Goal: Task Accomplishment & Management: Use online tool/utility

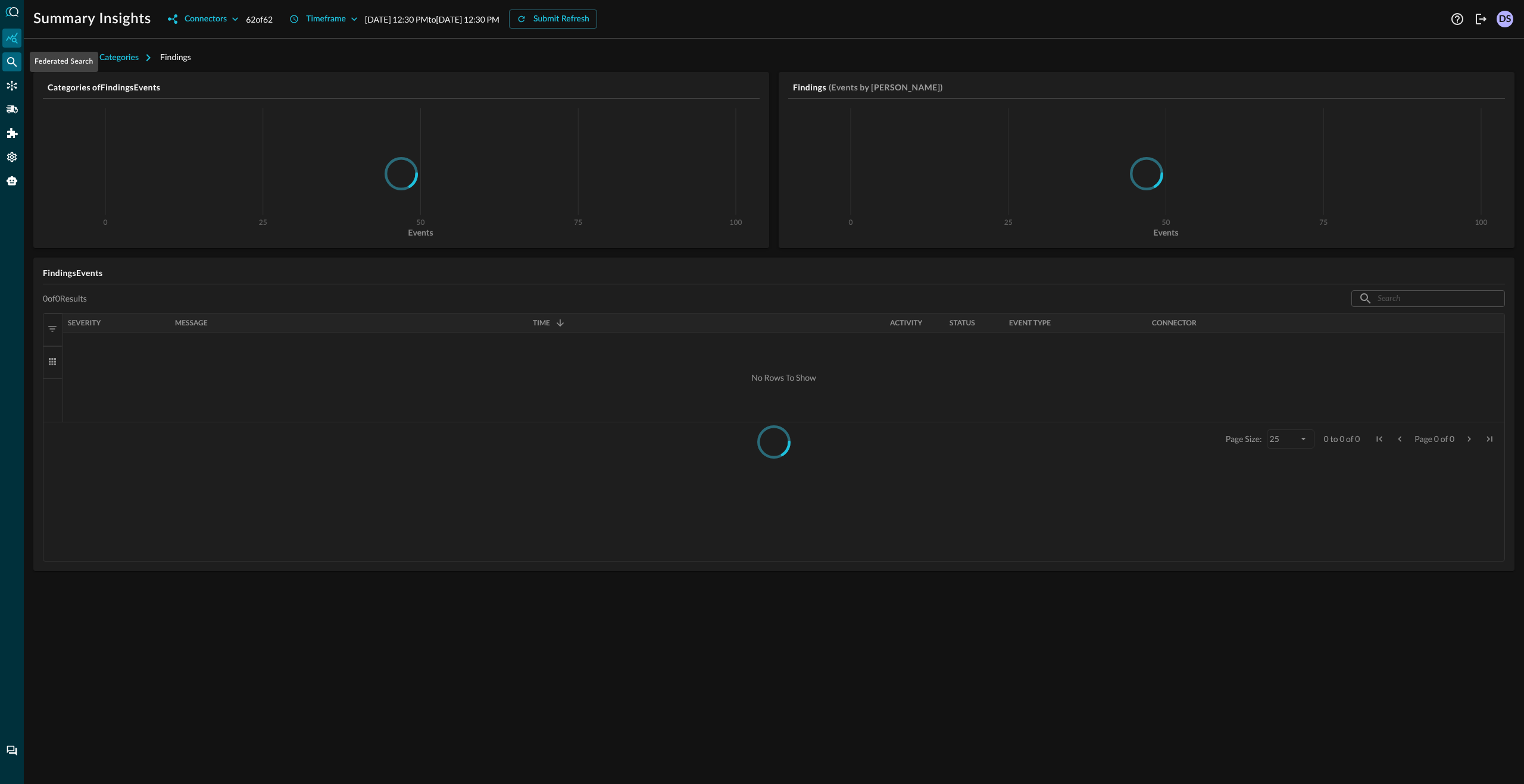
click at [17, 65] on icon "Federated Search" at bounding box center [12, 62] width 12 height 12
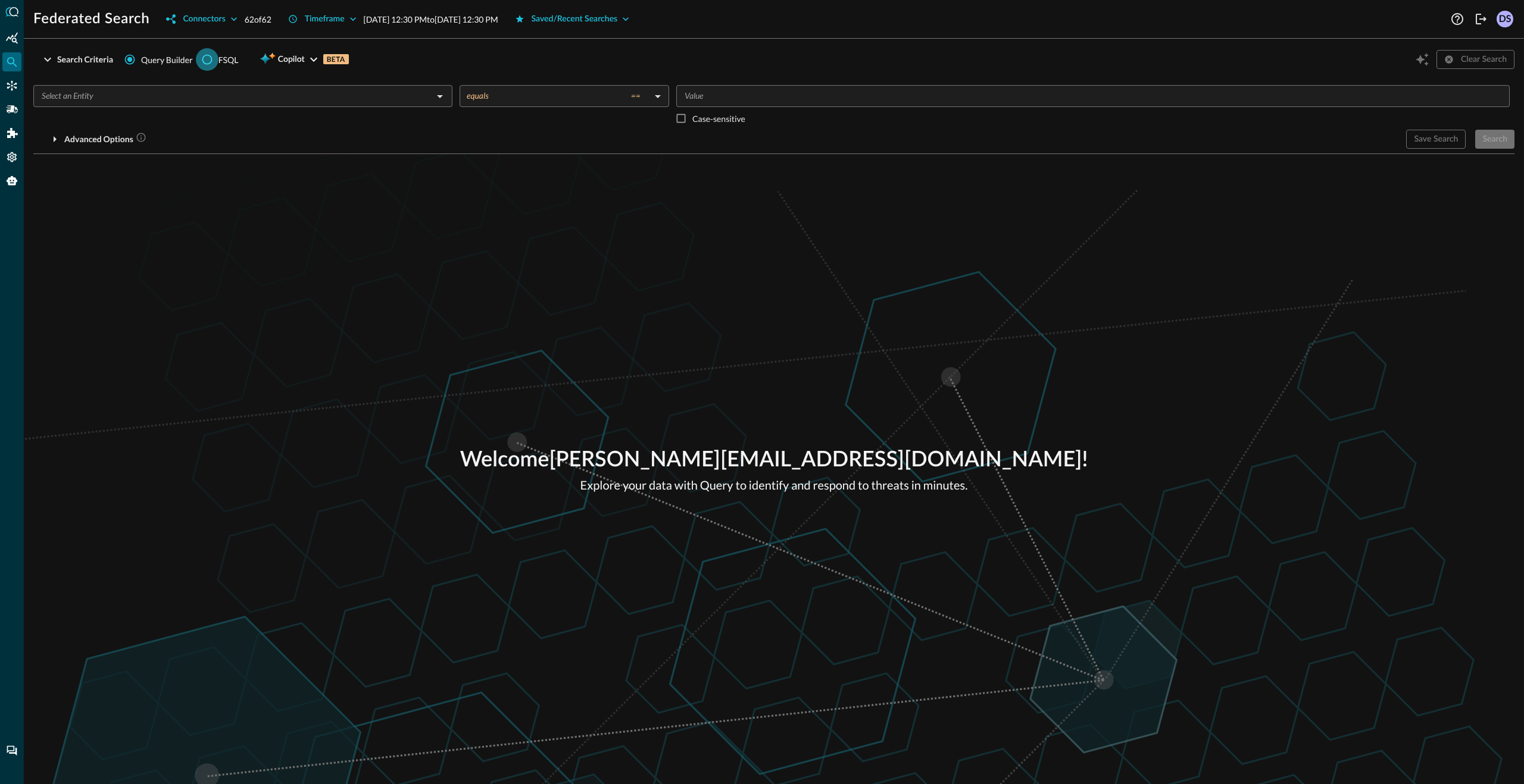
click at [206, 58] on input "FSQL" at bounding box center [206, 59] width 22 height 22
radio input "true"
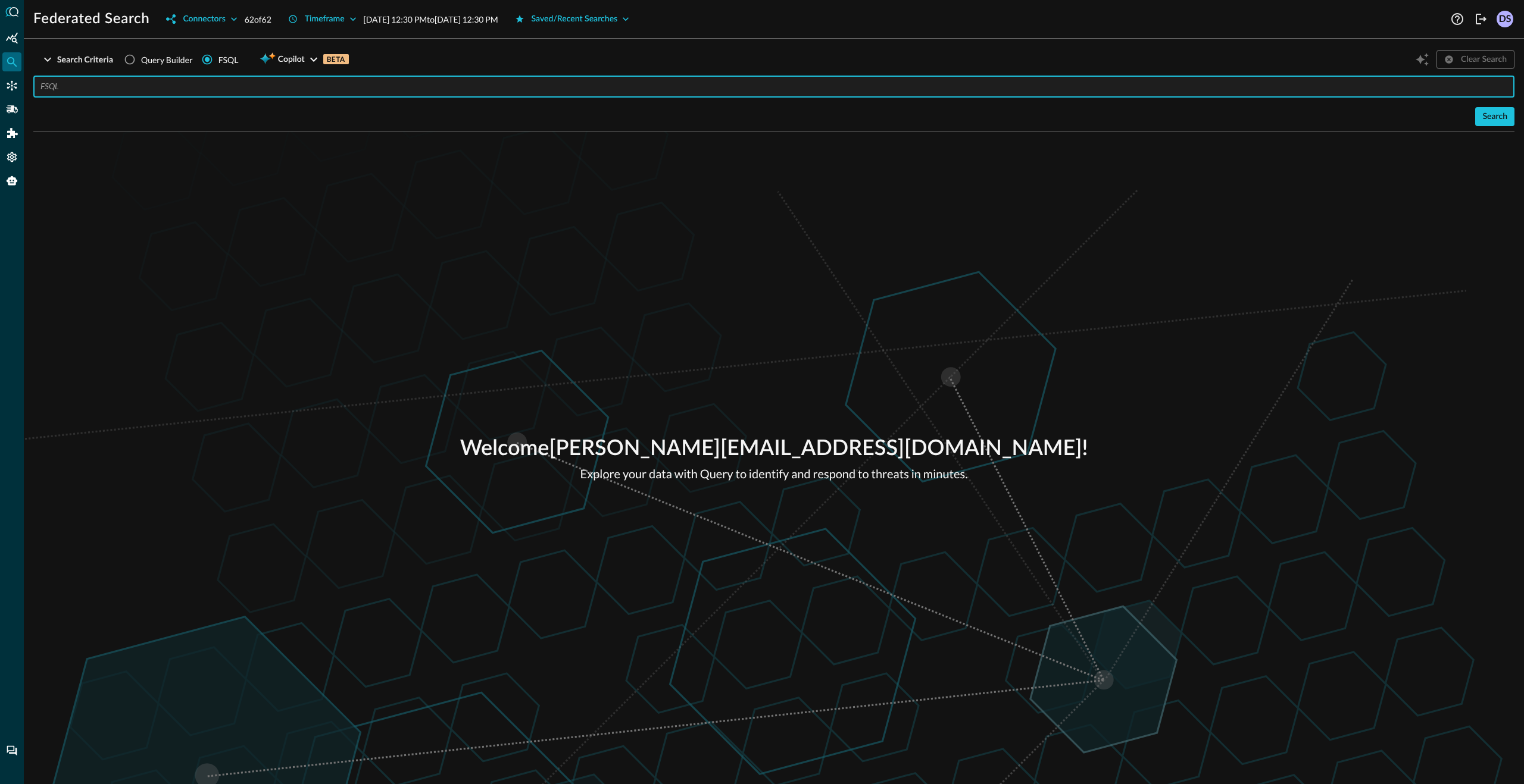
click at [205, 86] on input "text" at bounding box center [777, 86] width 1474 height 22
paste input "| fsql QUERY api_activity.activity_id WITH api_activity.activity_id=DELETE AFTE…"
type input "QUERY api_activity.activity_id WITH api_activity.activity_id=DELETE AFTER 1 hou…"
click at [1493, 116] on div "Search" at bounding box center [1495, 116] width 25 height 15
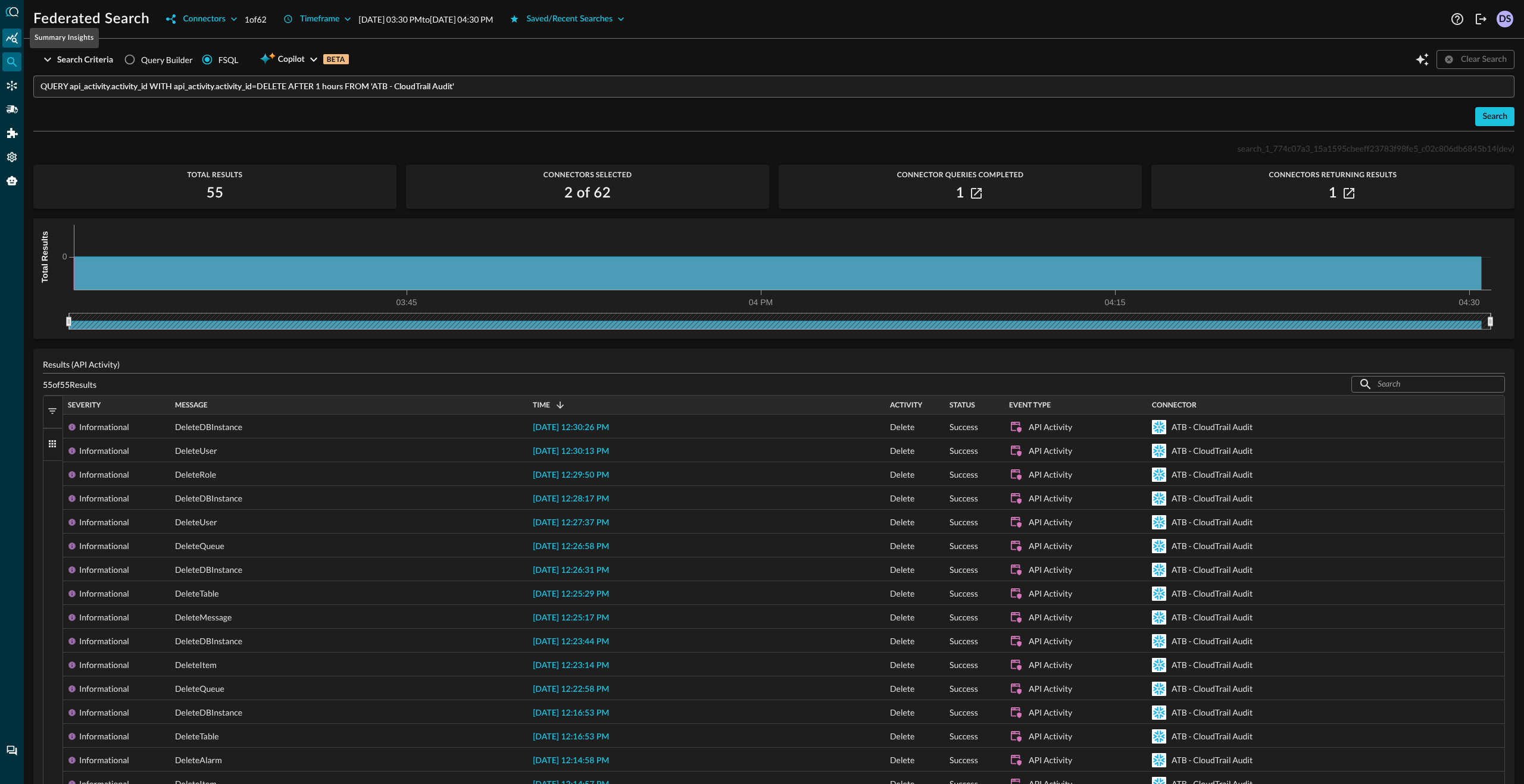
click at [13, 40] on icon "Summary Insights" at bounding box center [12, 38] width 12 height 12
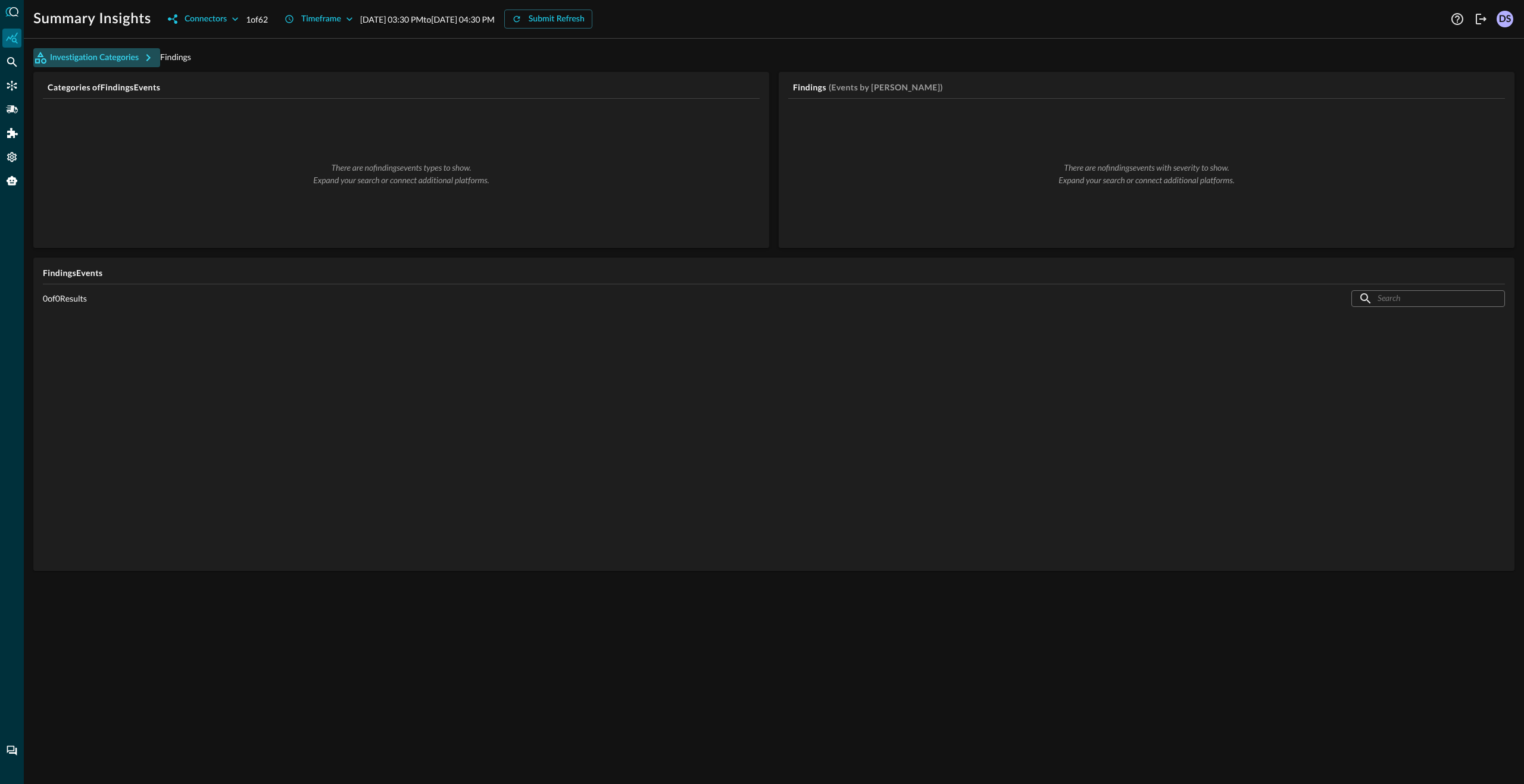
click at [114, 58] on button "Investigation Categories" at bounding box center [97, 58] width 127 height 19
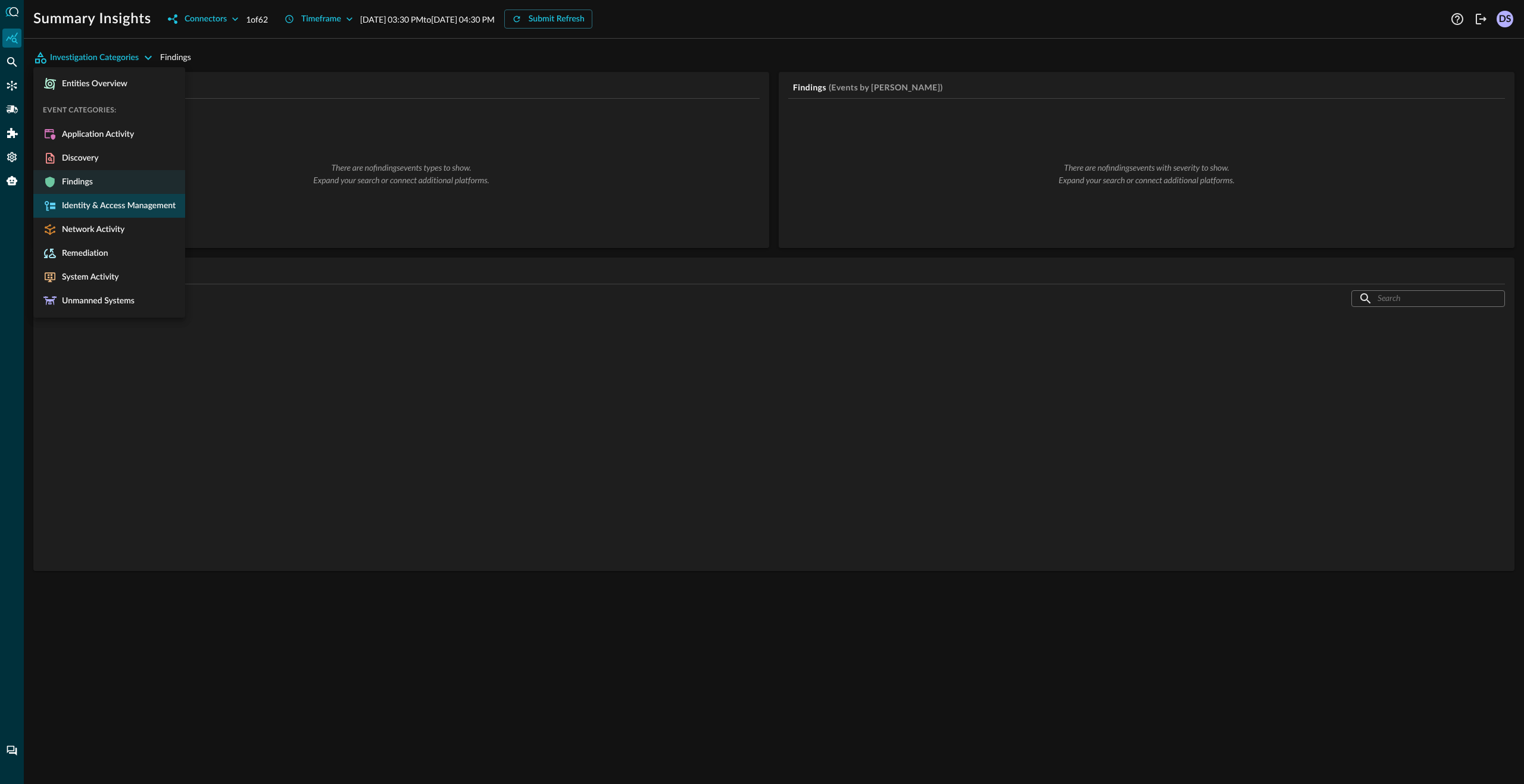
click at [117, 211] on span "Identity & Access Management" at bounding box center [116, 206] width 118 height 11
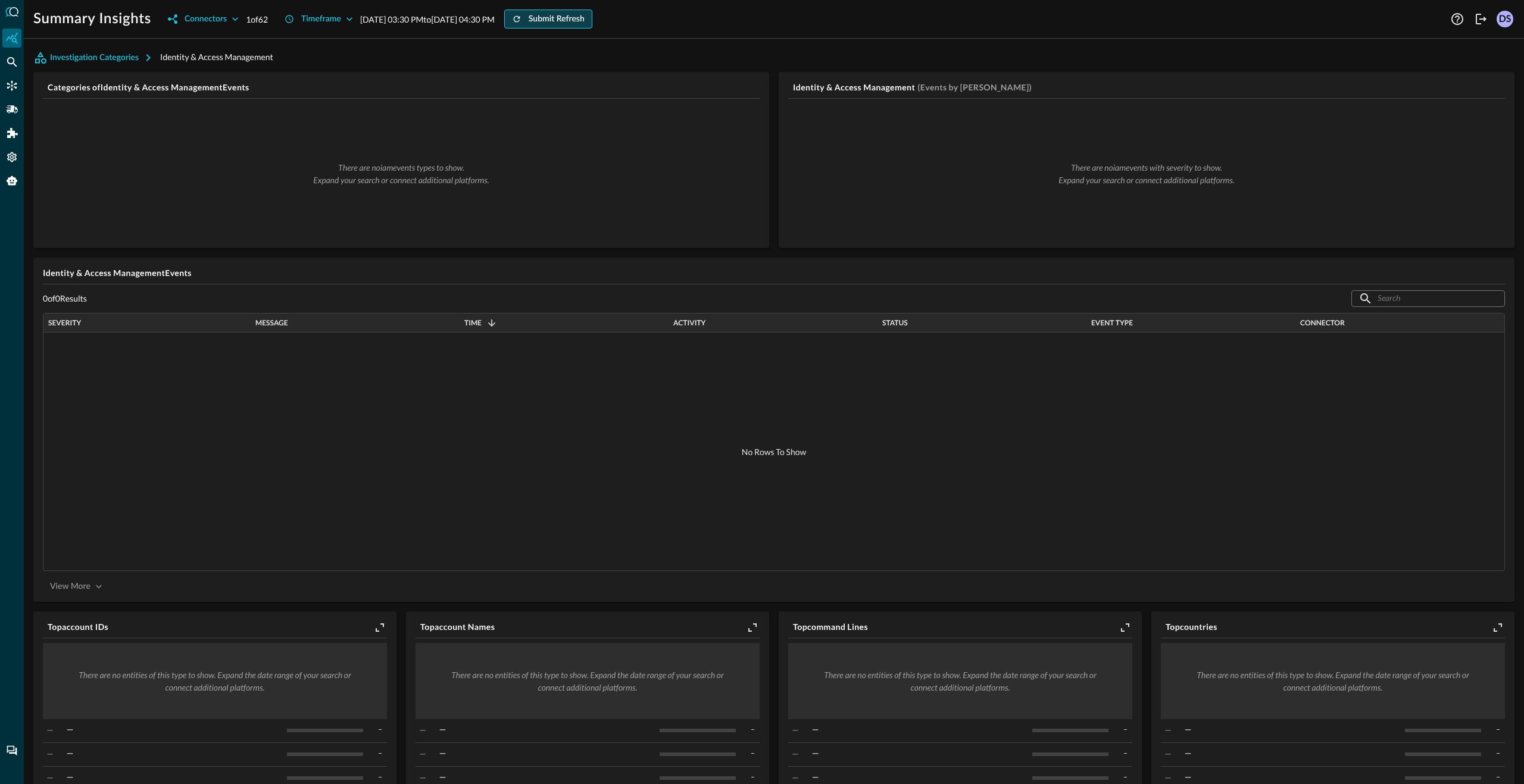
click at [584, 20] on div "Submit Refresh" at bounding box center [557, 19] width 56 height 15
click at [13, 58] on icon "Federated Search" at bounding box center [12, 62] width 10 height 10
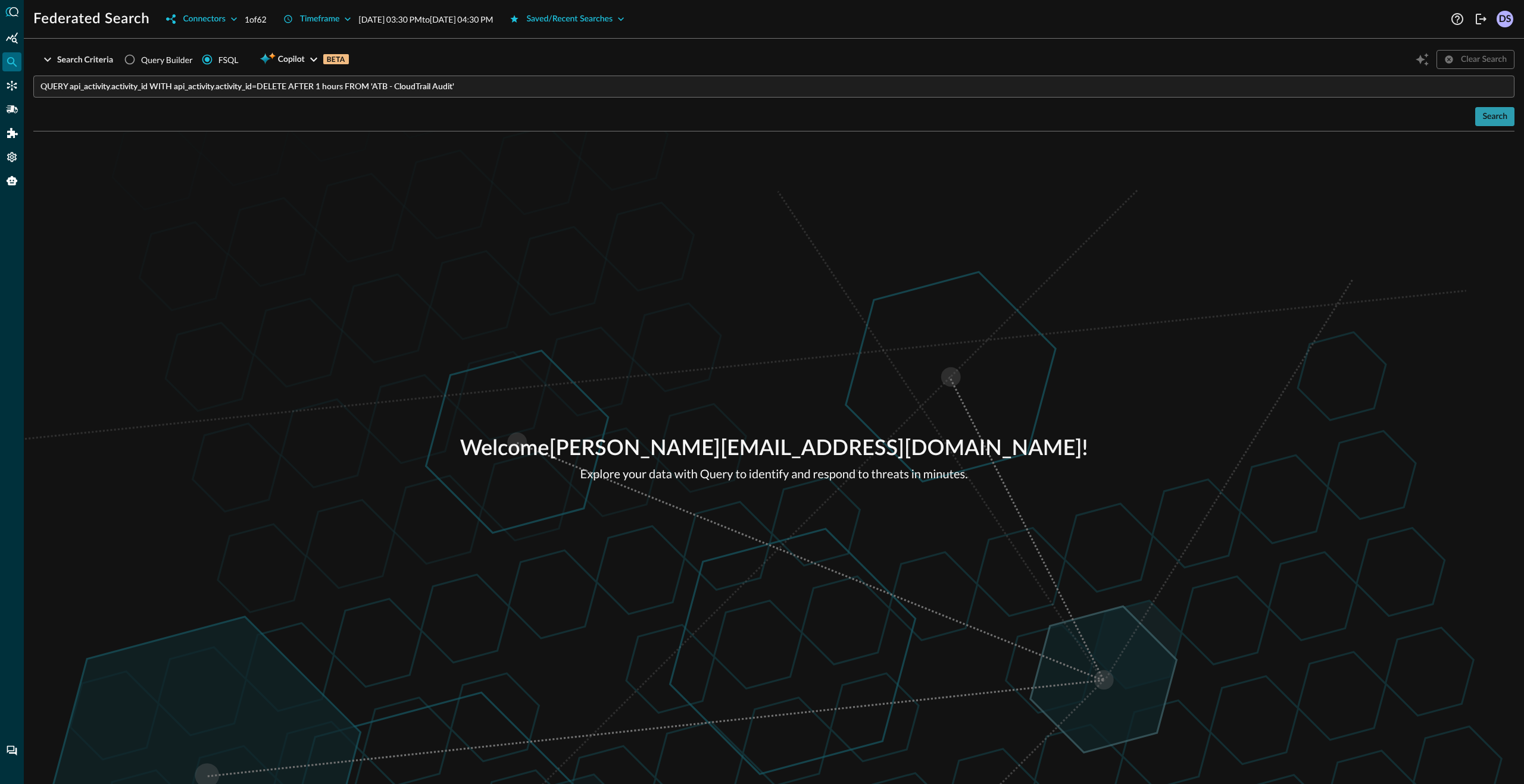
click at [1486, 122] on div "Search" at bounding box center [1495, 116] width 25 height 15
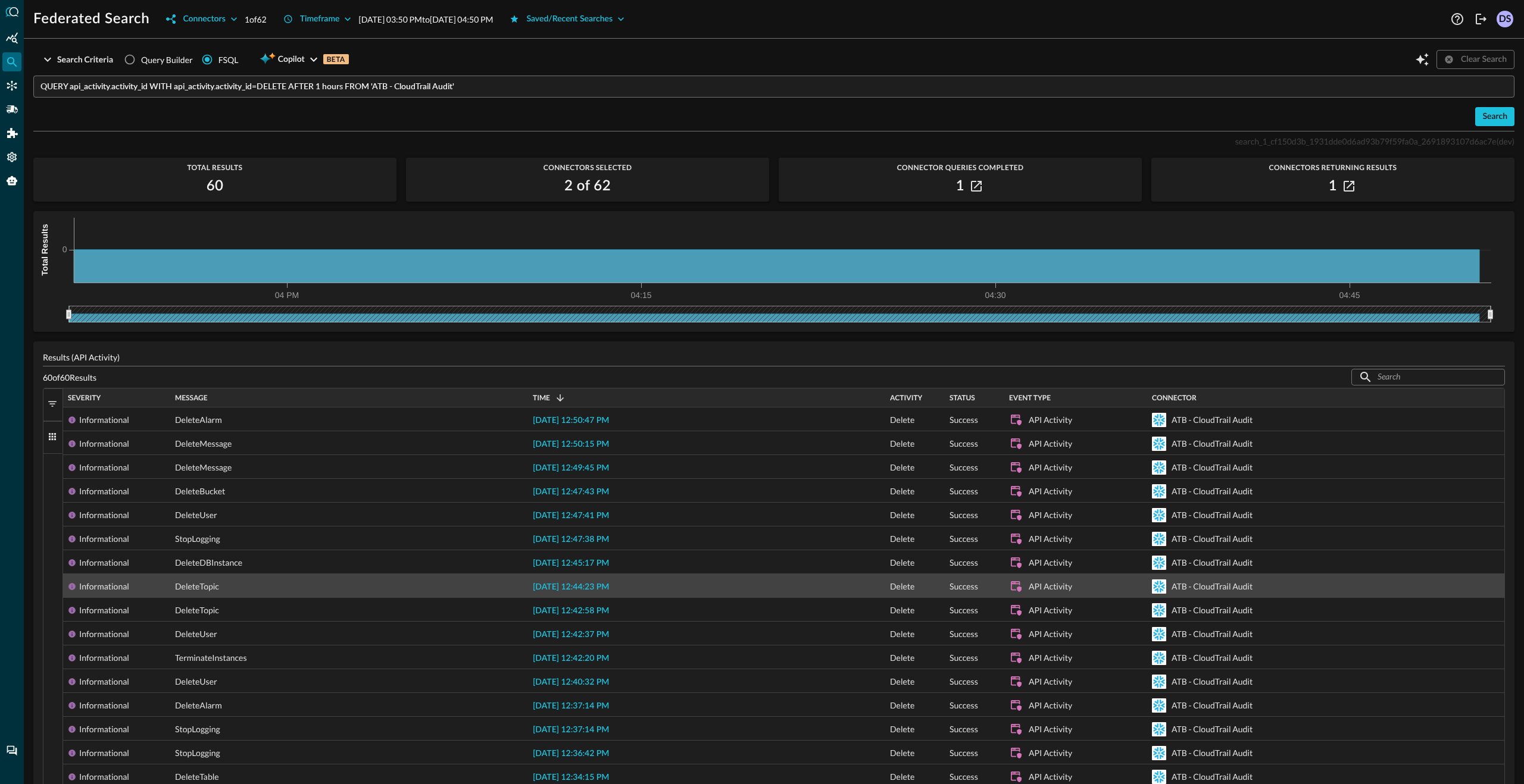
scroll to position [8, 0]
